Goal: Transaction & Acquisition: Purchase product/service

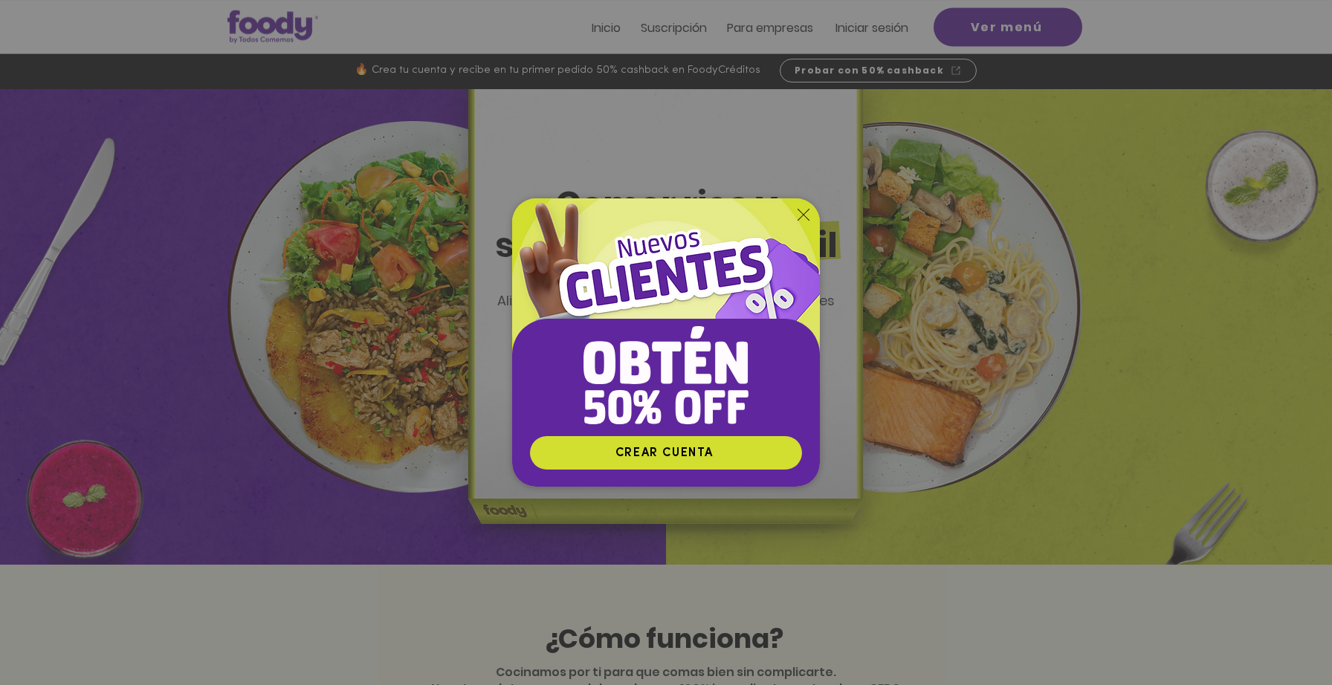
click at [801, 216] on icon "Volver al sitio" at bounding box center [804, 215] width 12 height 12
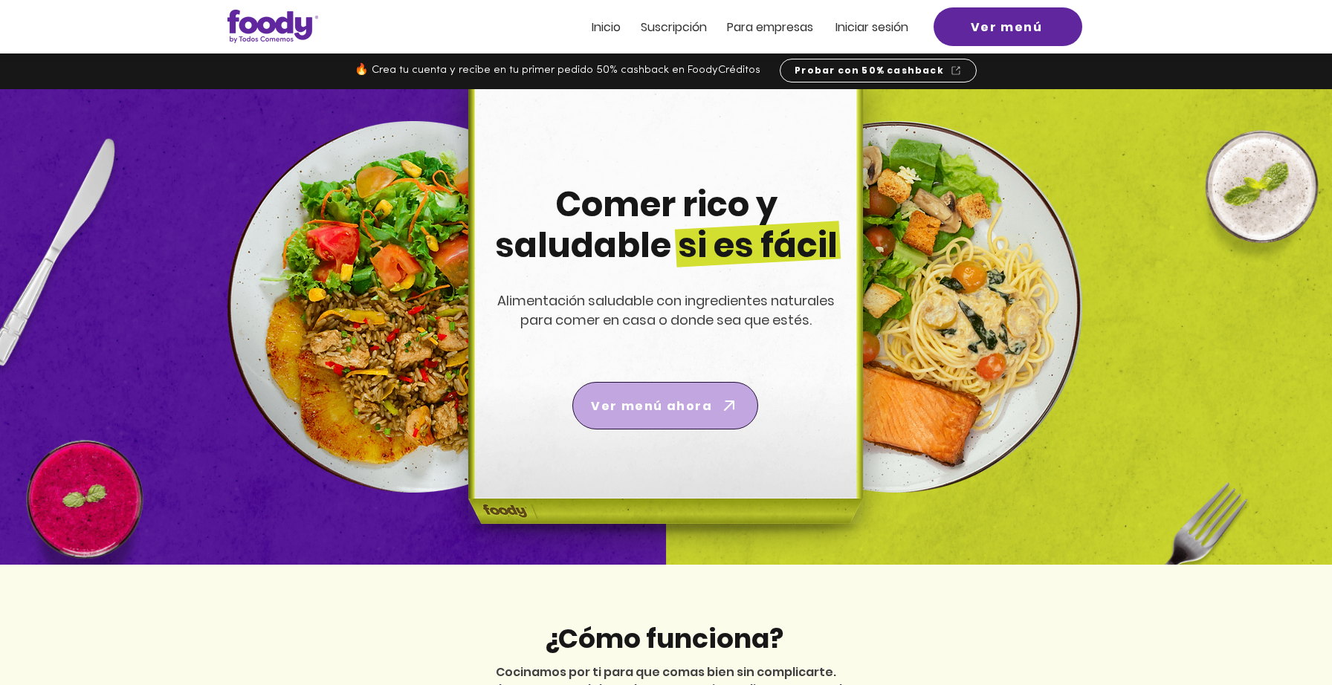
click at [658, 414] on span "Ver menú ahora" at bounding box center [665, 406] width 180 height 42
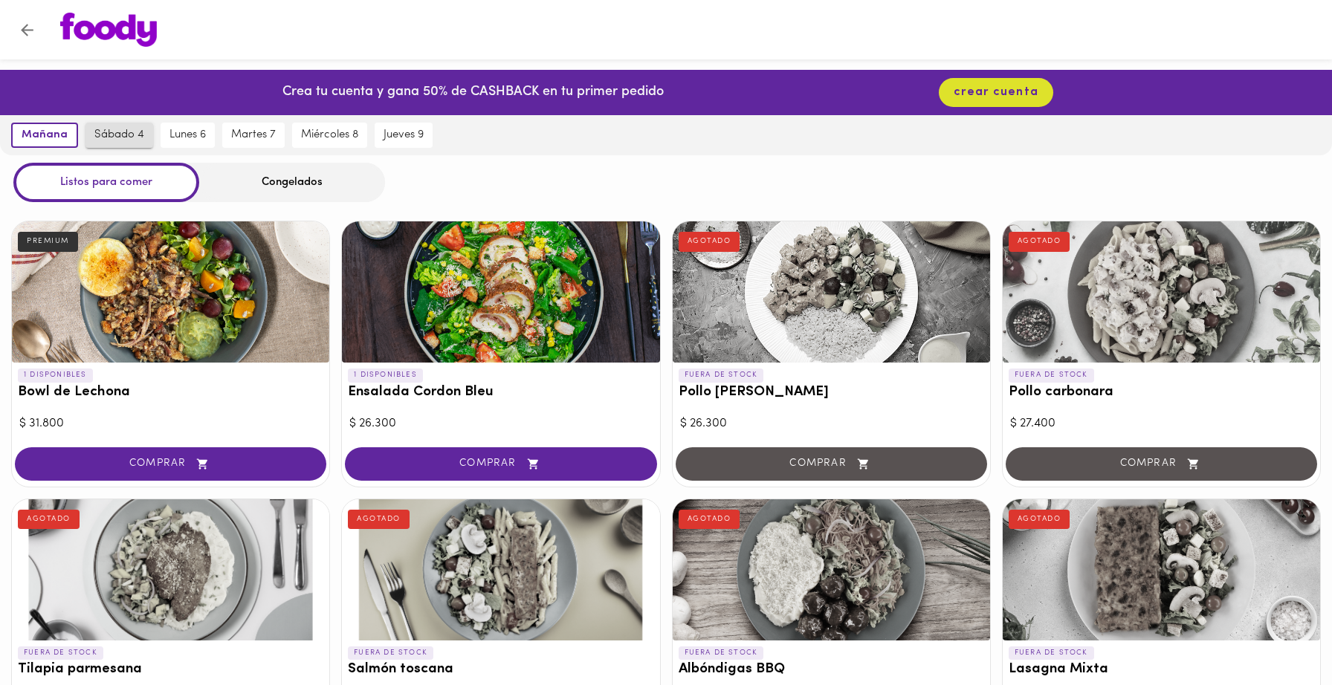
click at [113, 141] on span "sábado 4" at bounding box center [119, 135] width 50 height 13
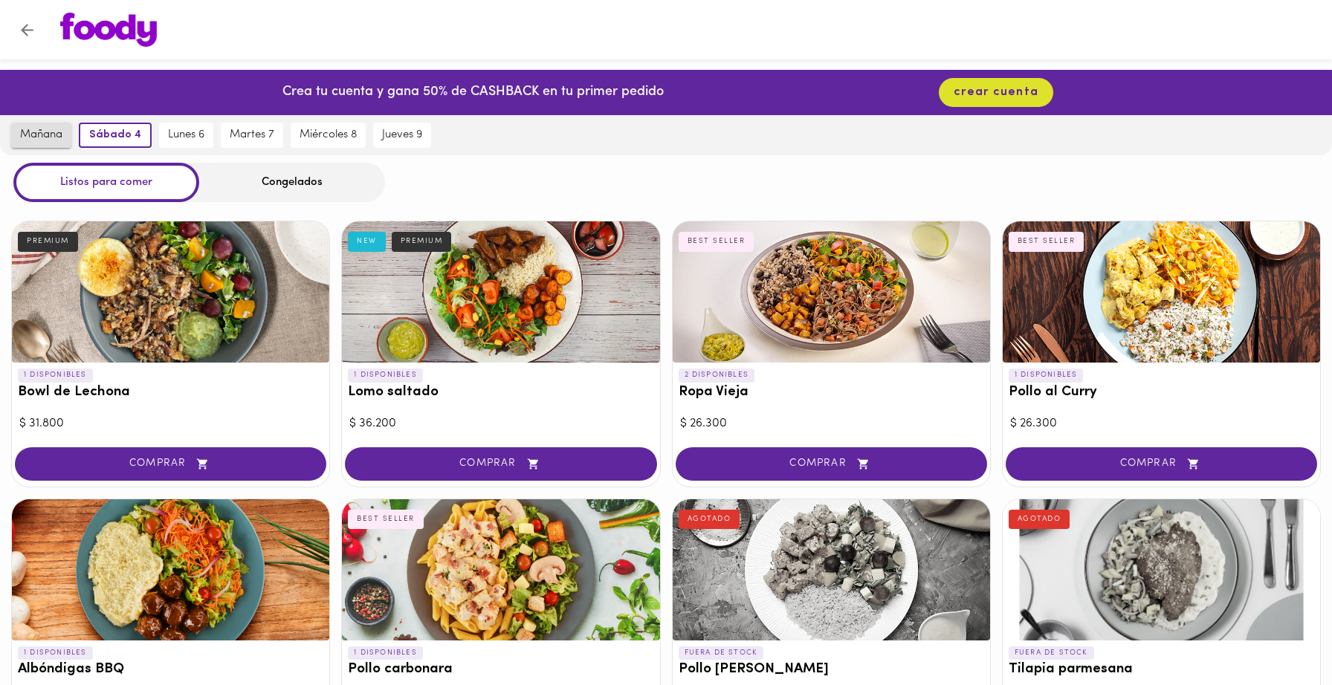
click at [48, 137] on span "mañana" at bounding box center [41, 135] width 42 height 13
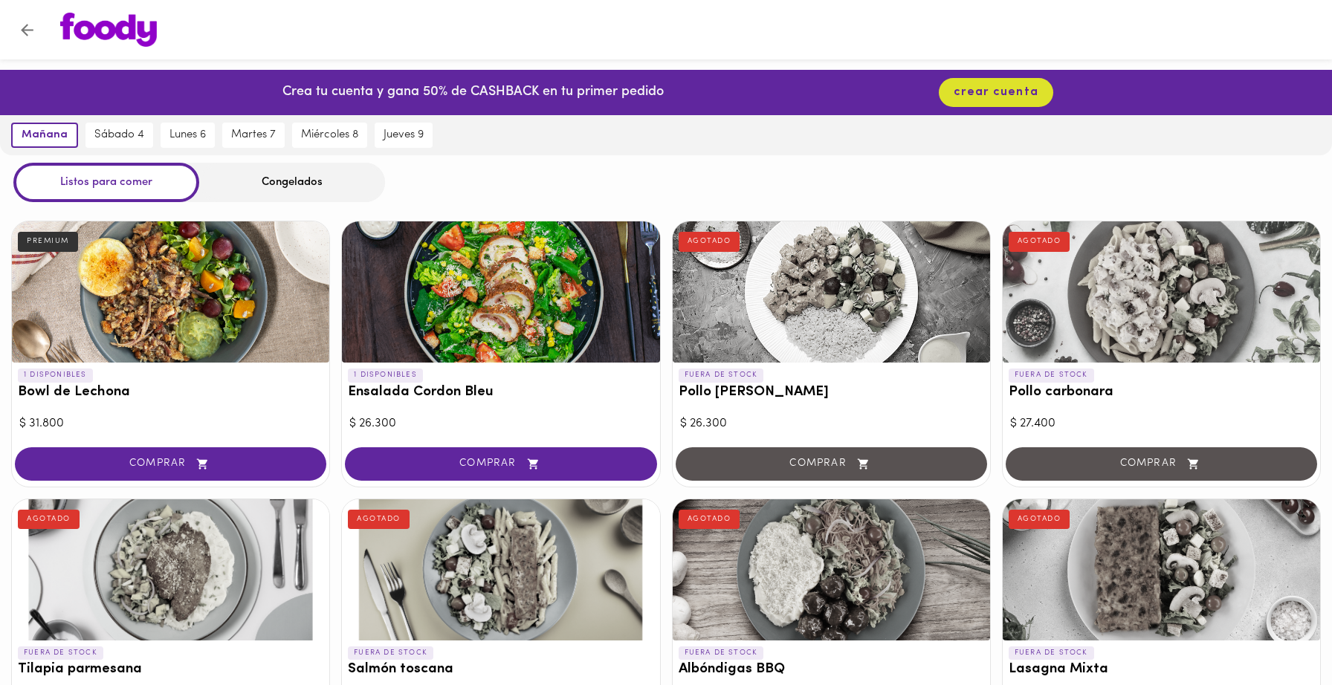
click at [264, 188] on div "Congelados" at bounding box center [292, 182] width 186 height 39
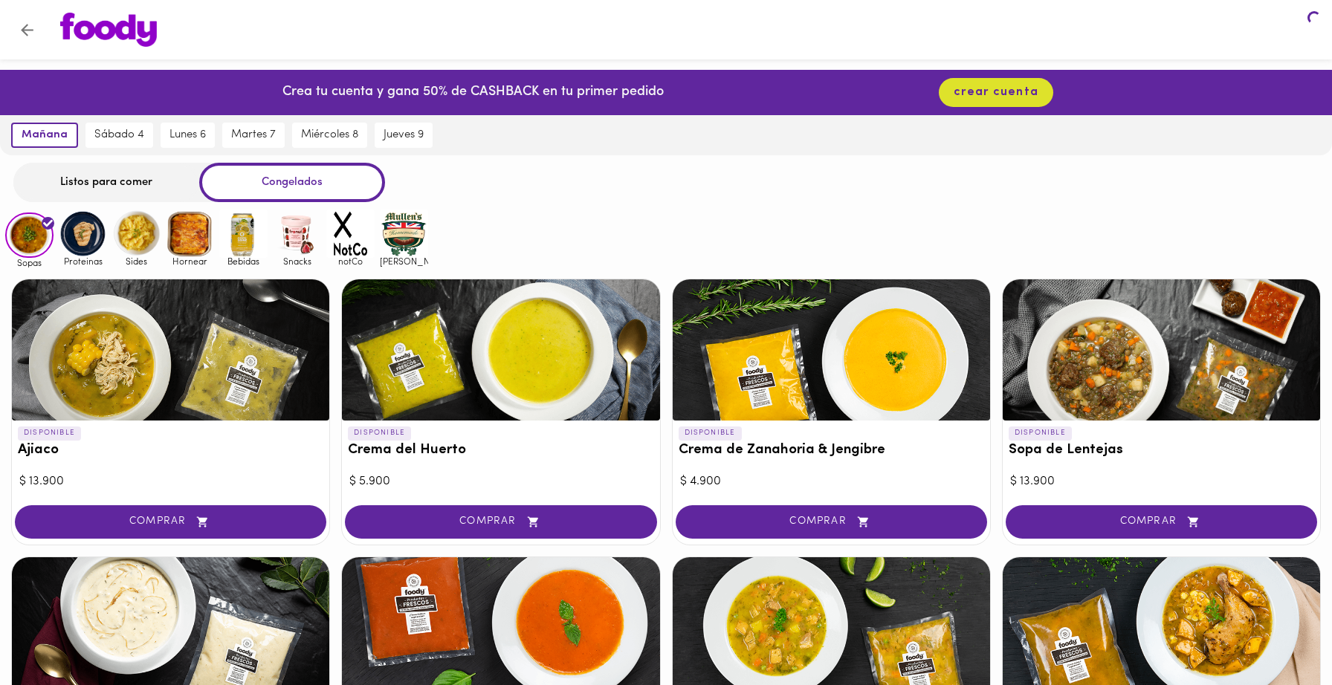
click at [264, 188] on div "Congelados" at bounding box center [292, 182] width 186 height 39
